Goal: Task Accomplishment & Management: Use online tool/utility

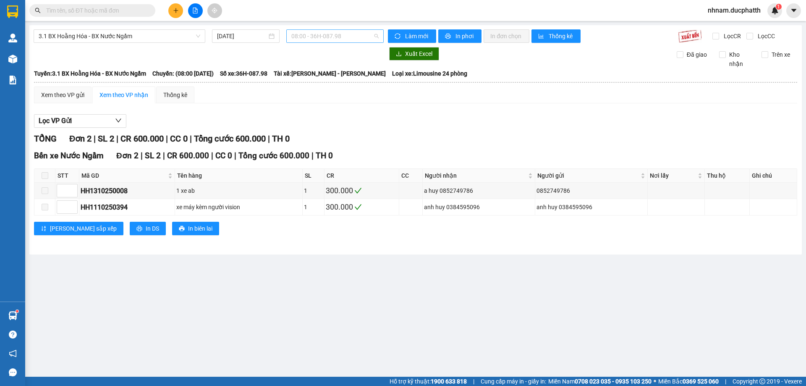
click at [339, 38] on span "08:00 - 36H-087.98" at bounding box center [334, 36] width 87 height 13
click at [139, 33] on span "3.1 BX Hoằng Hóa - BX Nước Ngầm" at bounding box center [120, 36] width 162 height 13
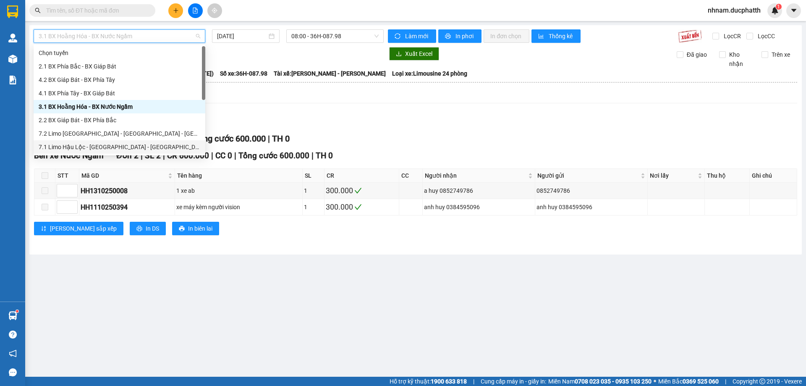
scroll to position [94, 0]
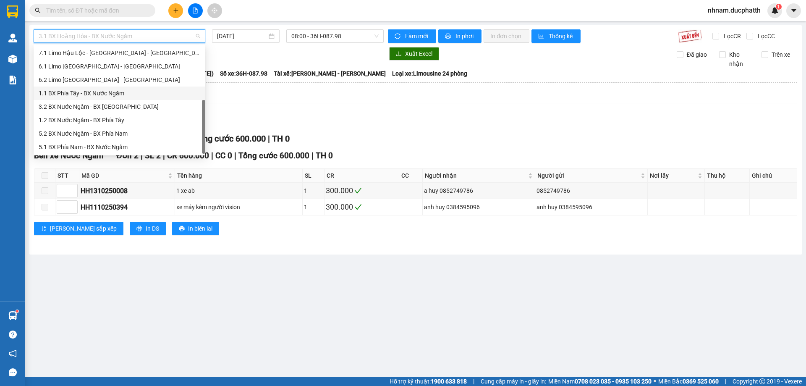
click at [111, 88] on div "1.1 BX Phía Tây - BX Nước Ngầm" at bounding box center [120, 93] width 172 height 13
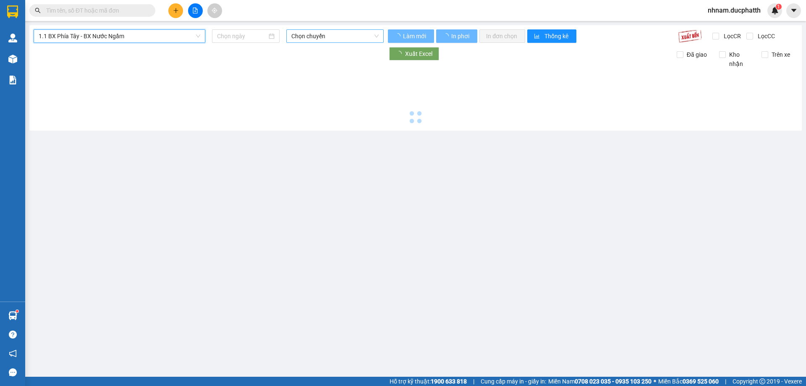
click at [318, 34] on span "Chọn chuyến" at bounding box center [334, 36] width 87 height 13
type input "[DATE]"
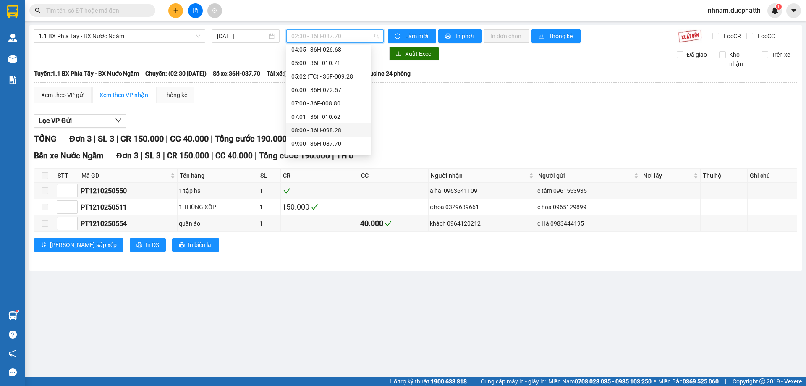
scroll to position [126, 0]
click at [346, 99] on div "09:00 - 36H-087.70" at bounding box center [328, 101] width 75 height 9
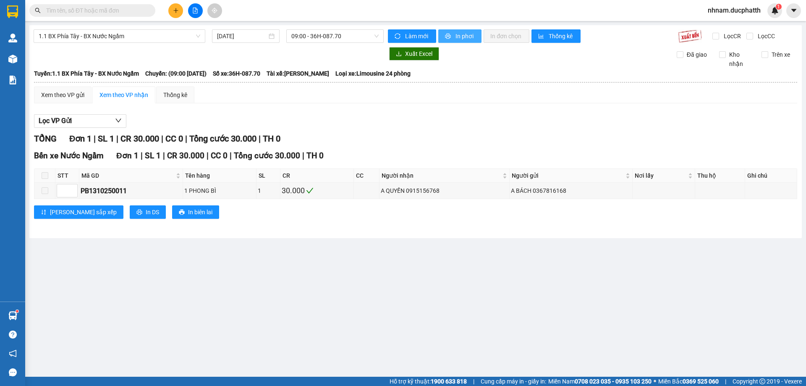
click at [464, 37] on span "In phơi" at bounding box center [465, 35] width 19 height 9
click at [333, 36] on span "09:00 - 36H-087.70" at bounding box center [334, 36] width 87 height 13
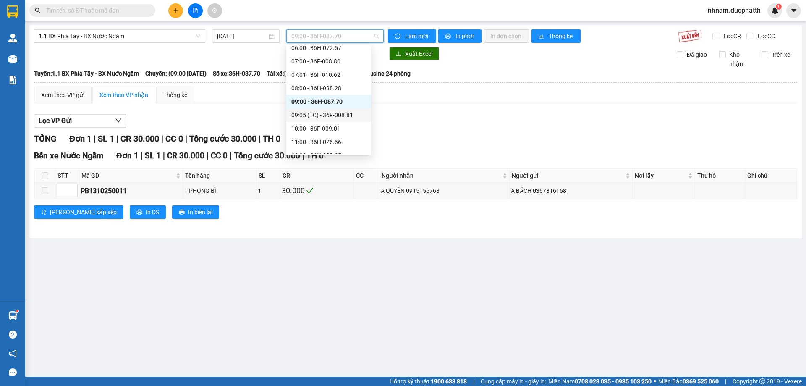
click at [353, 116] on div "09:05 (TC) - 36F-008.81" at bounding box center [328, 114] width 75 height 9
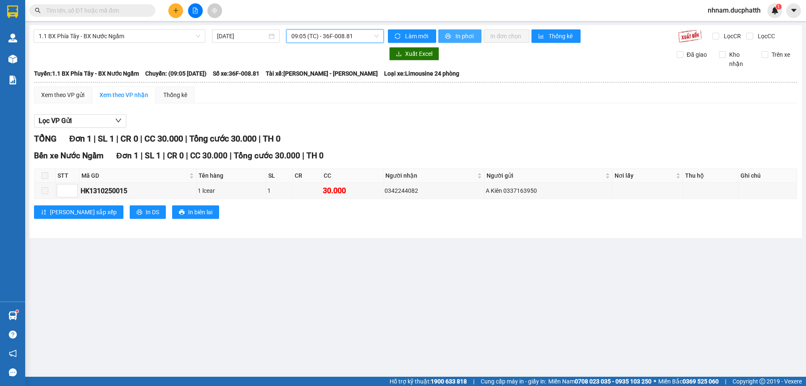
click at [458, 34] on span "In phơi" at bounding box center [465, 35] width 19 height 9
click at [319, 39] on span "09:05 (TC) - 36F-008.81" at bounding box center [334, 36] width 87 height 13
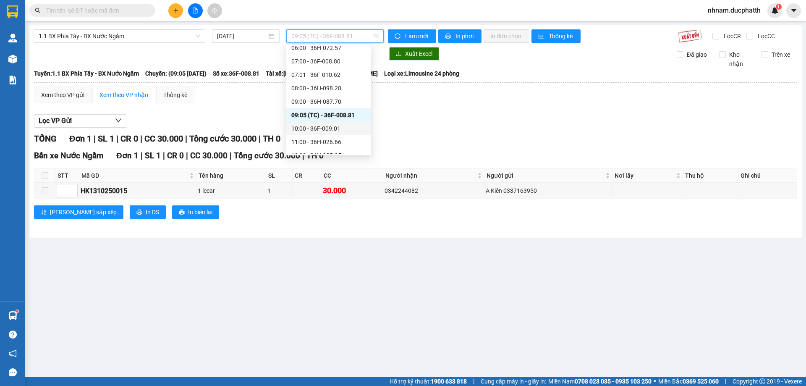
click at [348, 127] on div "10:00 - 36F-009.01" at bounding box center [328, 128] width 75 height 9
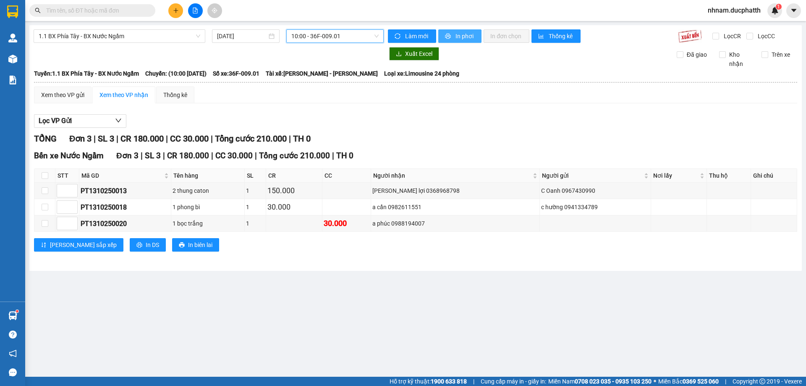
click at [461, 40] on span "In phơi" at bounding box center [465, 35] width 19 height 9
